Goal: Task Accomplishment & Management: Manage account settings

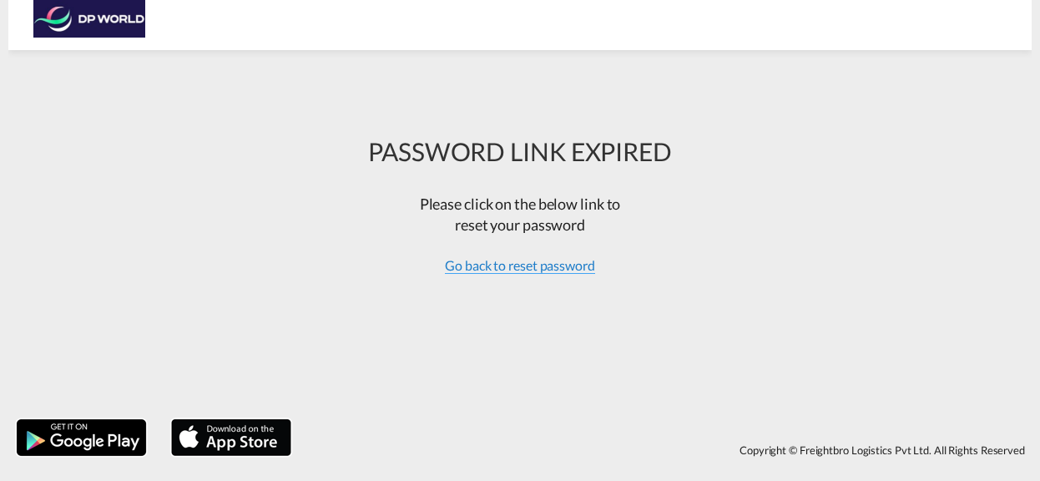
click at [573, 268] on span "Go back to reset password" at bounding box center [520, 265] width 150 height 17
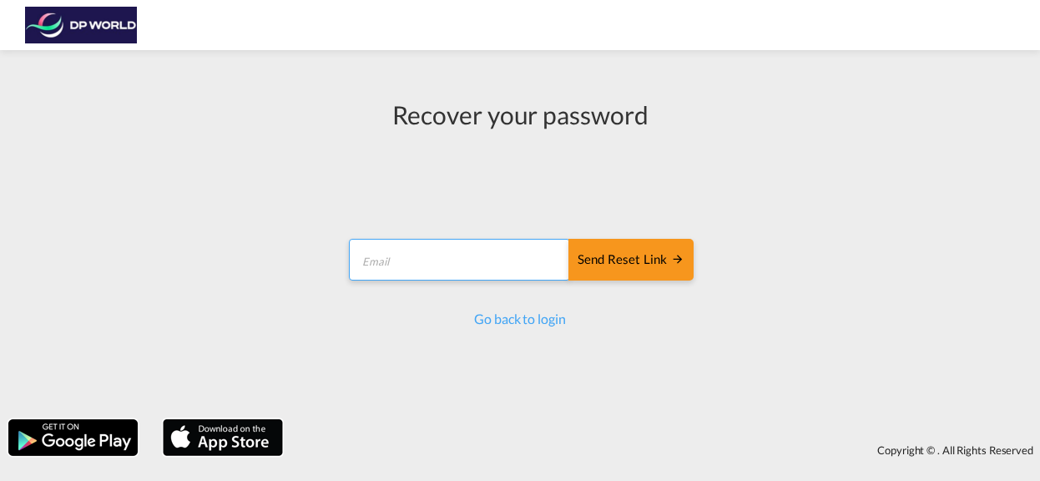
click at [471, 263] on input "email" at bounding box center [459, 260] width 221 height 42
type input "[PERSON_NAME][EMAIL_ADDRESS][PERSON_NAME][DOMAIN_NAME]"
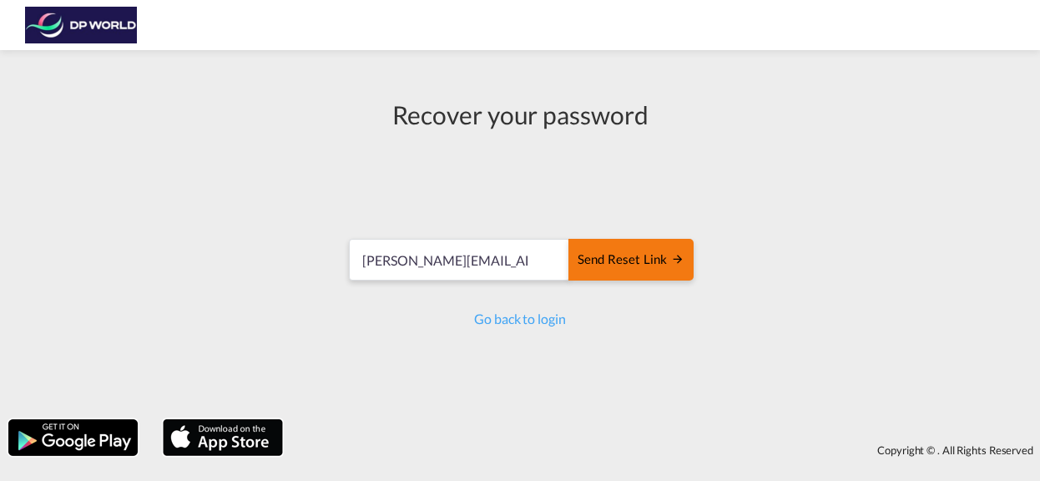
click at [637, 264] on div "Send reset link" at bounding box center [631, 259] width 107 height 19
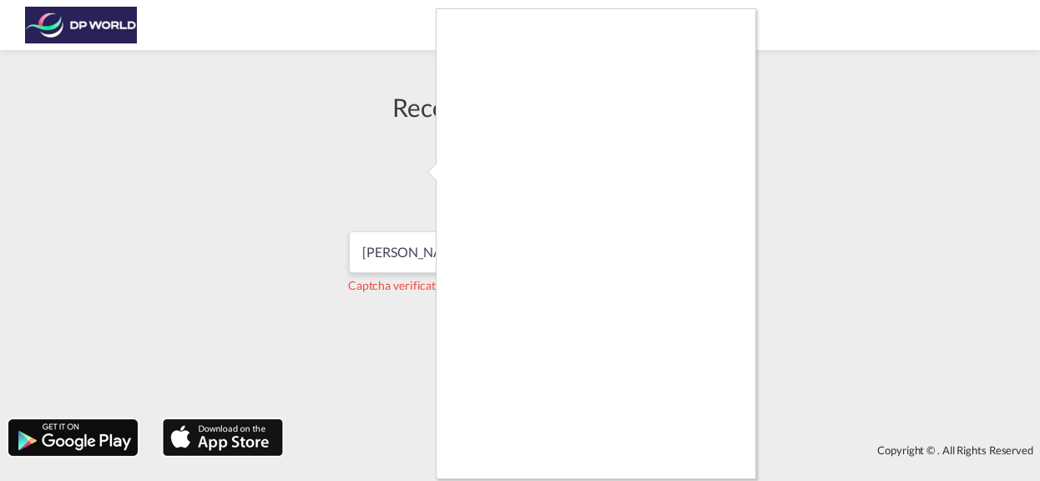
click at [854, 295] on div at bounding box center [520, 240] width 1040 height 481
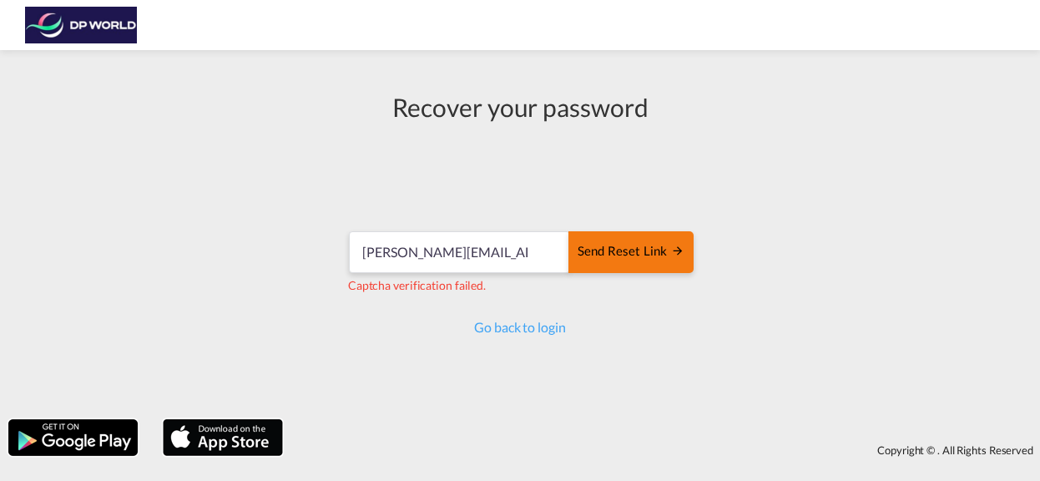
click at [636, 256] on div "Send reset link" at bounding box center [631, 251] width 107 height 19
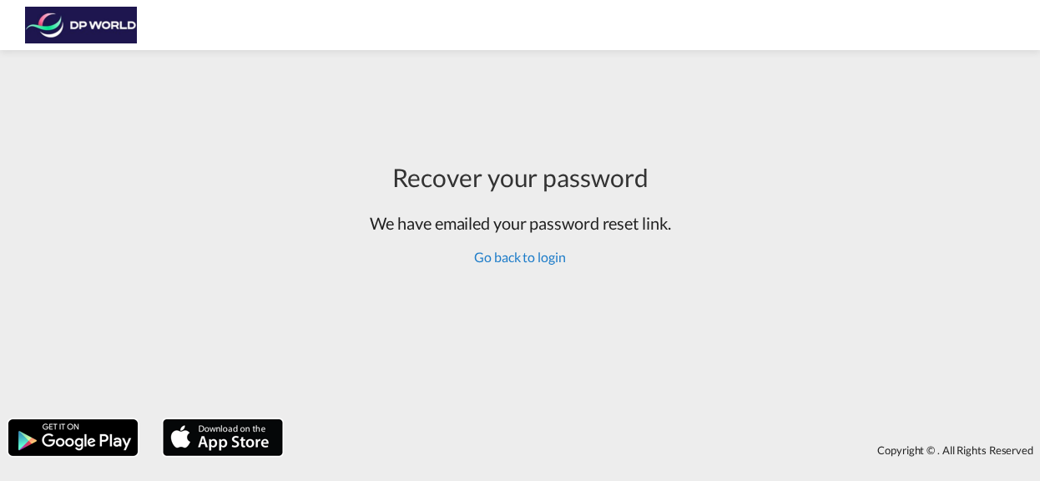
click at [564, 260] on link "Go back to login" at bounding box center [519, 257] width 91 height 16
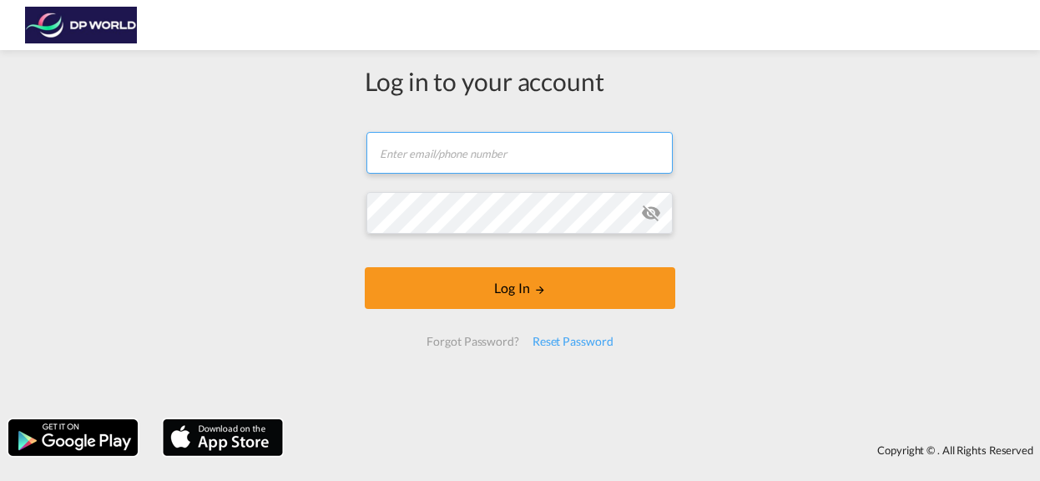
click at [518, 148] on input "text" at bounding box center [519, 153] width 306 height 42
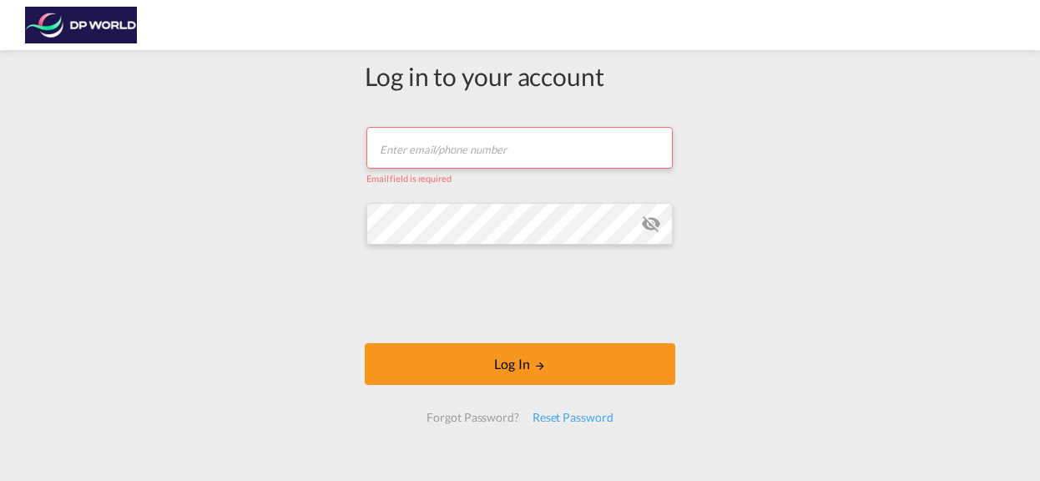
click at [467, 148] on input "text" at bounding box center [519, 148] width 306 height 42
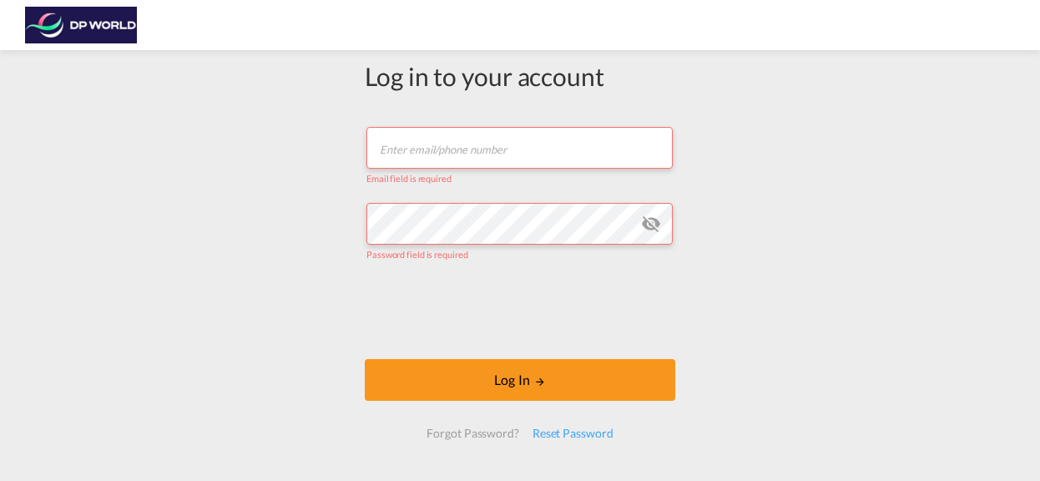
type input "[PERSON_NAME][EMAIL_ADDRESS][PERSON_NAME][DOMAIN_NAME]"
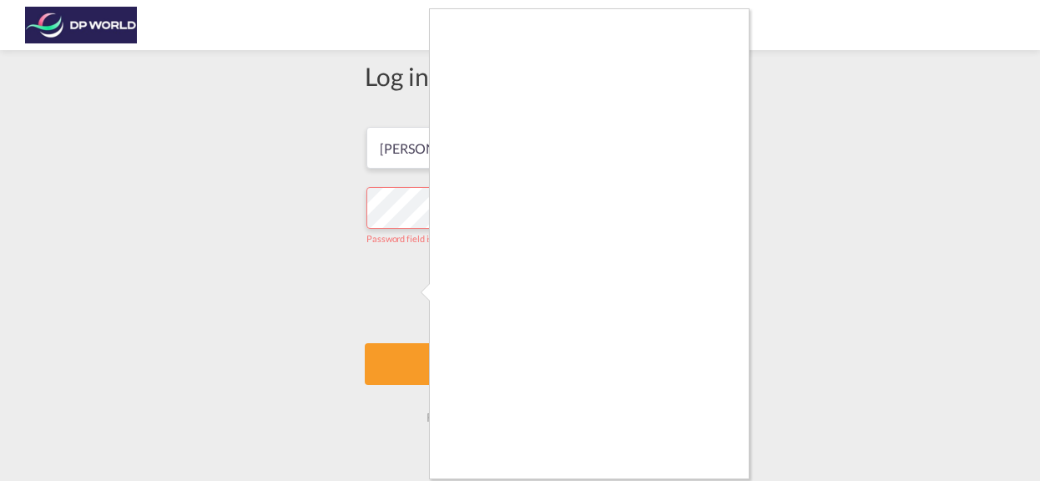
click at [784, 237] on div at bounding box center [520, 240] width 1040 height 481
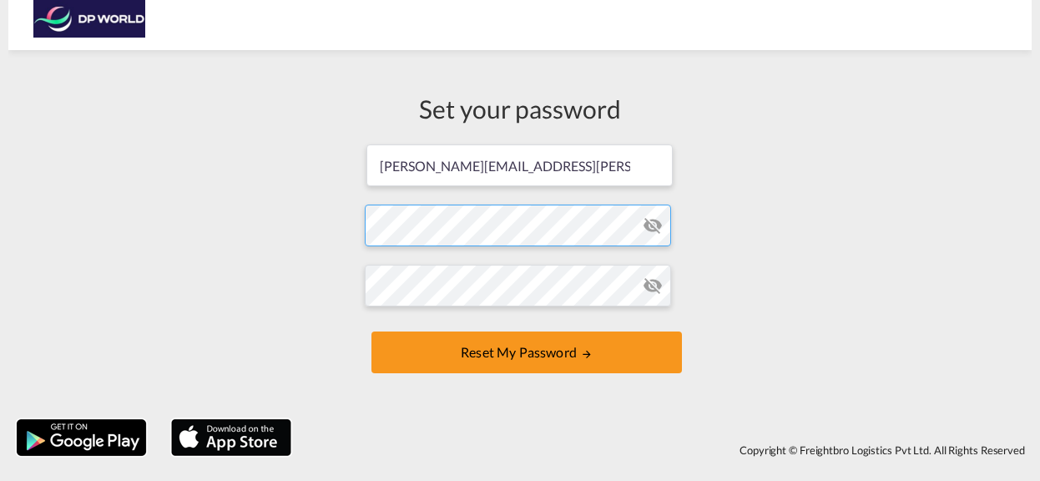
click at [455, 225] on form "sergio.lopez@dpworld.com Password must contain the following: A special charact…" at bounding box center [520, 260] width 310 height 235
click at [438, 222] on form "sergio.lopez@dpworld.com Password must contain the following: A special charact…" at bounding box center [520, 260] width 310 height 235
drag, startPoint x: 437, startPoint y: 222, endPoint x: 399, endPoint y: 234, distance: 40.1
click at [399, 234] on form "sergio.lopez@dpworld.com Password must contain the following: A special charact…" at bounding box center [520, 260] width 310 height 235
drag, startPoint x: 399, startPoint y: 234, endPoint x: 376, endPoint y: 226, distance: 23.8
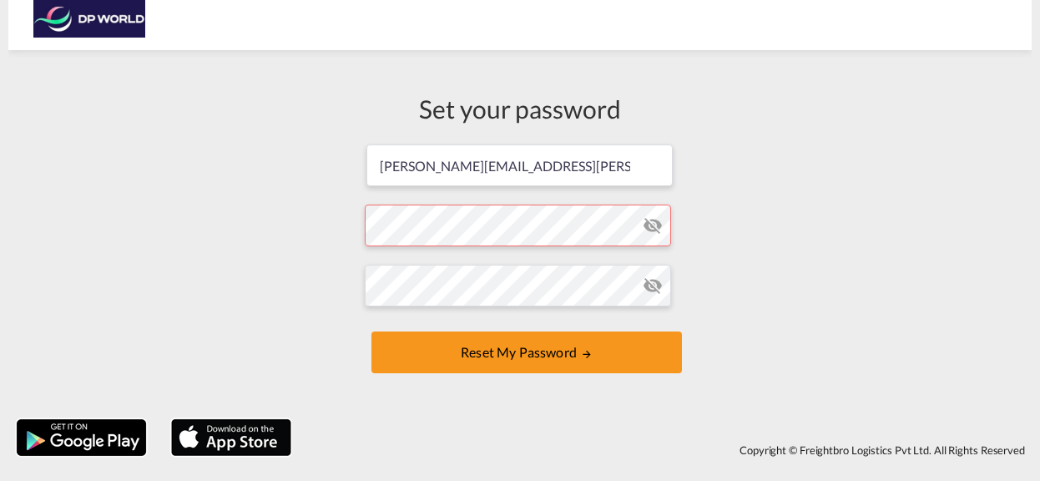
click at [377, 225] on form "sergio.lopez@dpworld.com Password must contain the following: A special charact…" at bounding box center [520, 260] width 310 height 235
click at [658, 234] on form "sergio.lopez@dpworld.com Password must contain the following: A special charact…" at bounding box center [520, 260] width 310 height 235
click at [654, 231] on md-icon "icon-eye-off" at bounding box center [653, 225] width 20 height 20
click at [655, 290] on md-icon "icon-eye-off" at bounding box center [653, 285] width 20 height 20
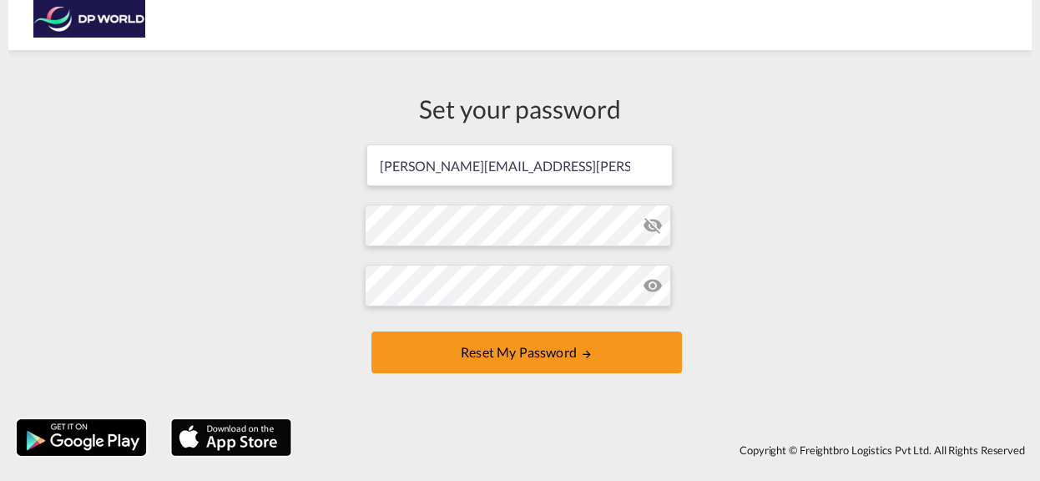
click at [655, 290] on md-icon "icon-eye-off" at bounding box center [653, 285] width 20 height 20
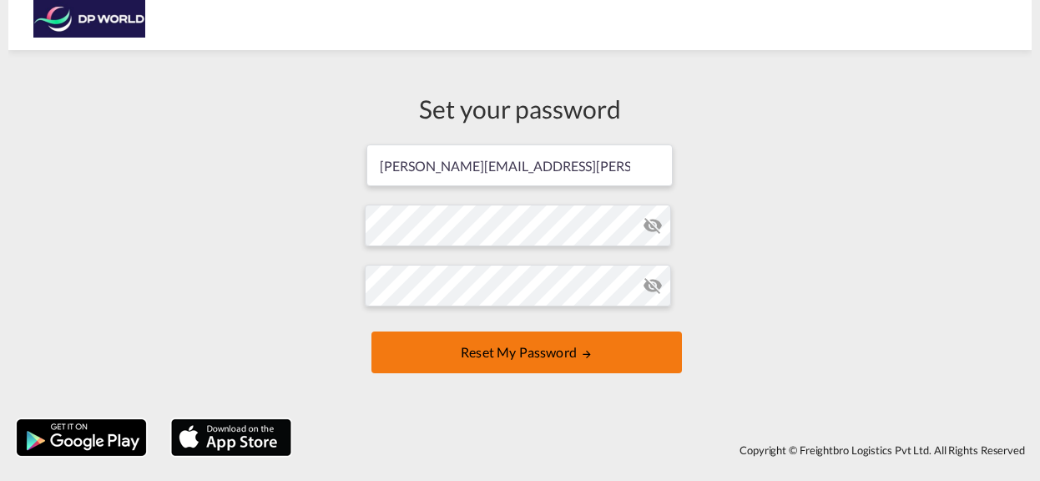
click at [568, 361] on button "Reset my password" at bounding box center [526, 352] width 310 height 42
